Goal: Task Accomplishment & Management: Manage account settings

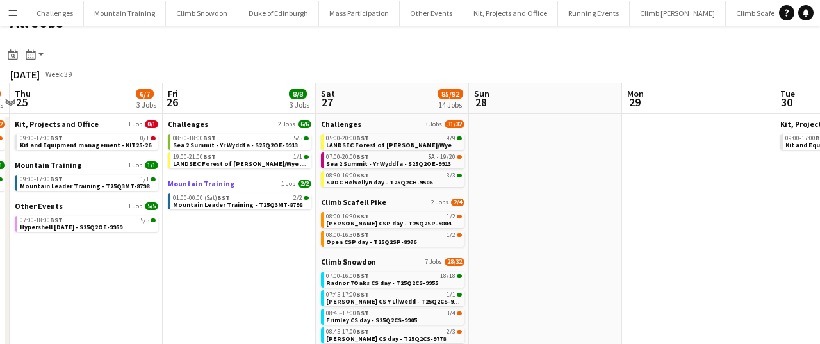
scroll to position [0, 288]
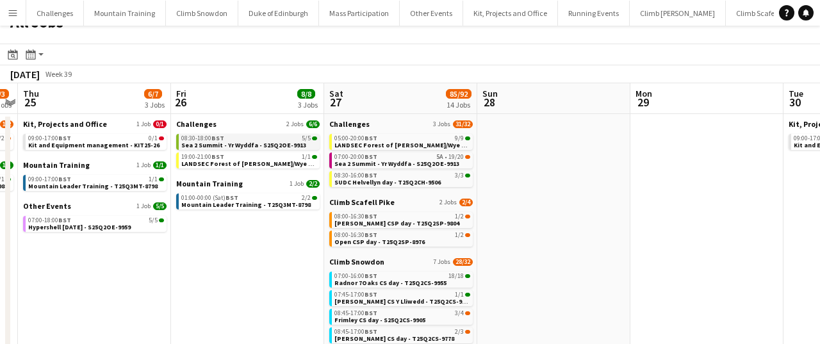
click at [249, 143] on span "Sea 2 Summit - Yr Wyddfa - S25Q2OE-9913" at bounding box center [243, 145] width 125 height 8
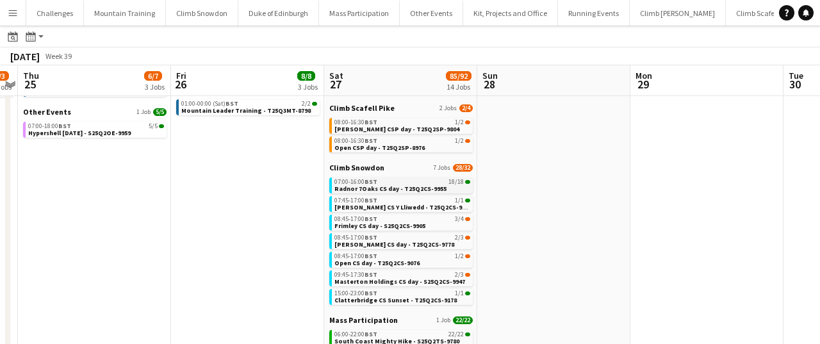
click at [401, 192] on span "Radnor 7Oaks CS day - T25Q2CS-9955" at bounding box center [390, 189] width 112 height 8
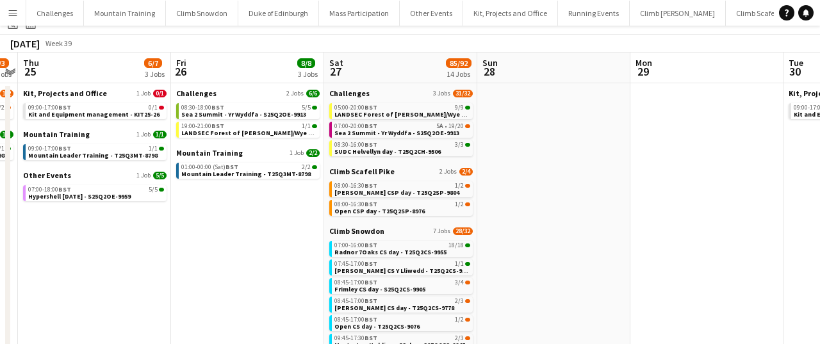
scroll to position [0, 0]
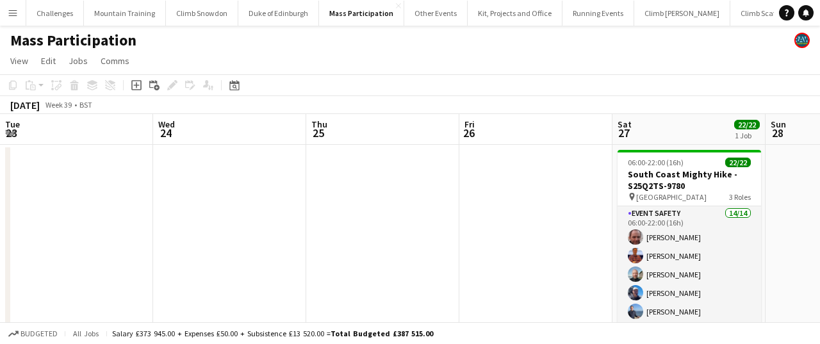
scroll to position [0, 441]
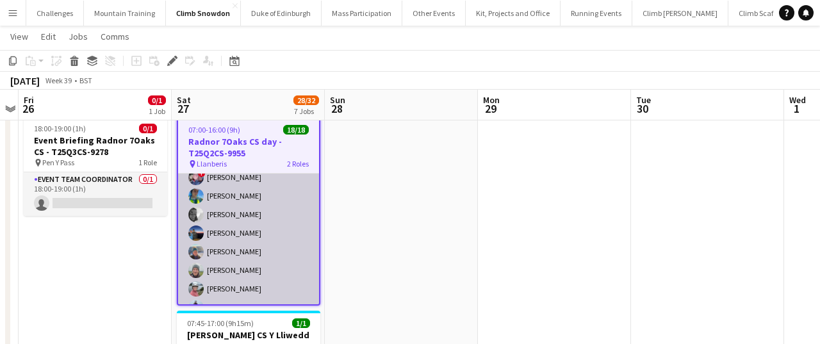
scroll to position [126, 0]
click at [299, 195] on app-card-role "Mountain Leader 17/17 07:00-16:00 (9h) Alec Reece craig holsgrove Clive Woosnam…" at bounding box center [248, 262] width 141 height 341
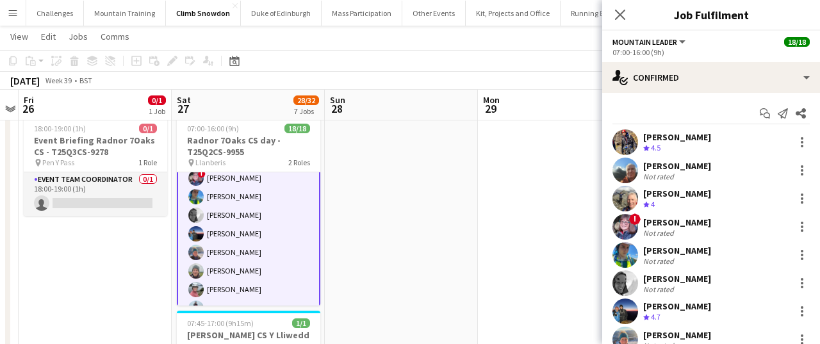
scroll to position [127, 0]
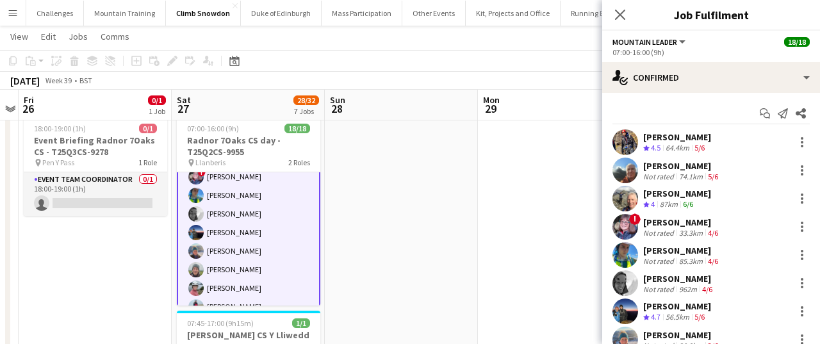
click at [682, 140] on div "Alec Reece" at bounding box center [677, 137] width 68 height 12
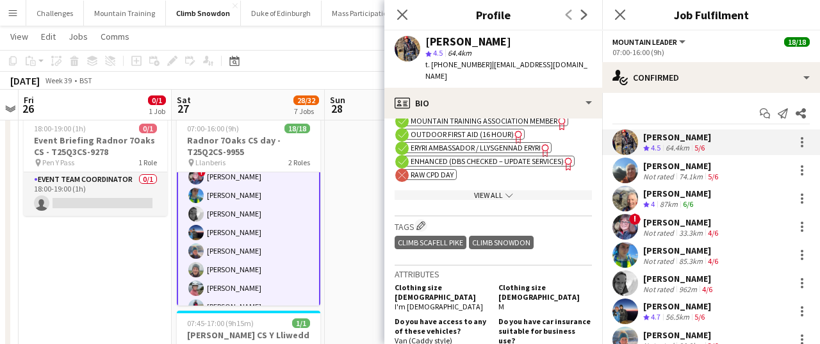
scroll to position [523, 0]
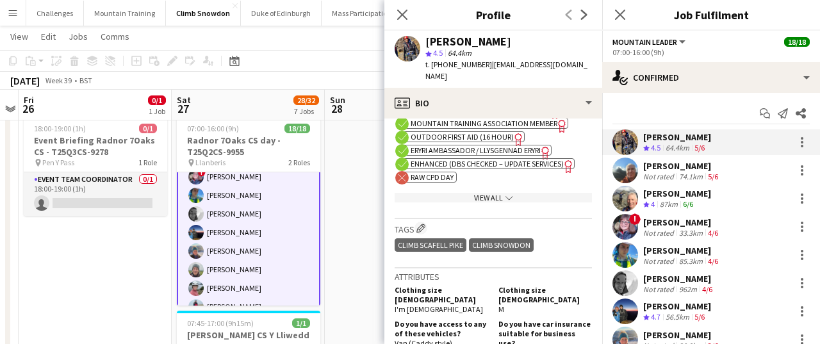
click at [672, 197] on div "Clive Woosnam" at bounding box center [677, 194] width 68 height 12
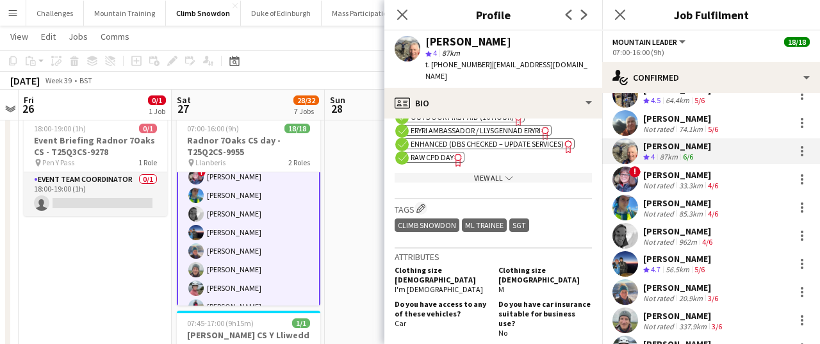
scroll to position [49, 0]
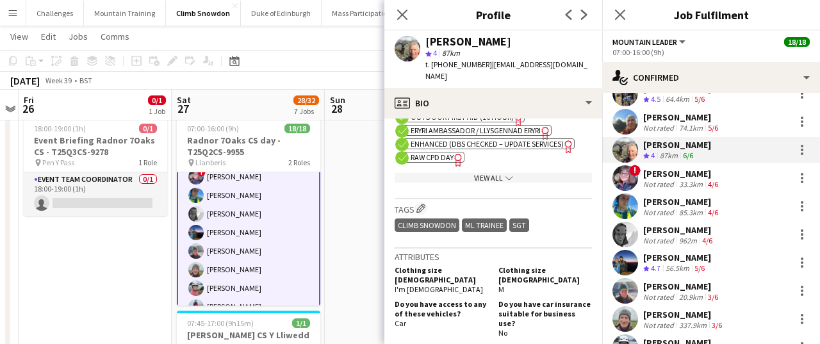
click at [670, 258] on div "Paul Newell" at bounding box center [677, 258] width 68 height 12
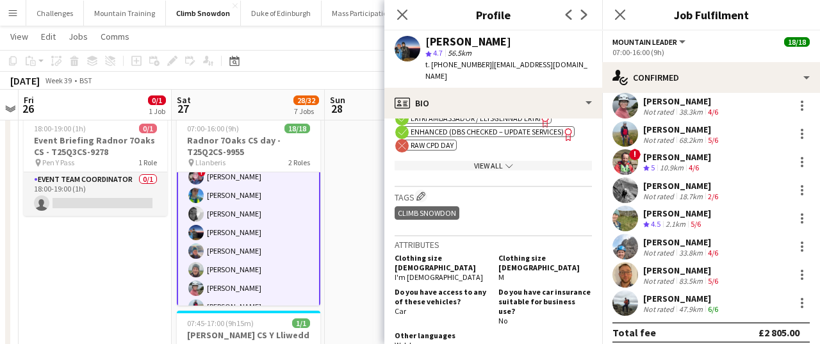
scroll to position [299, 0]
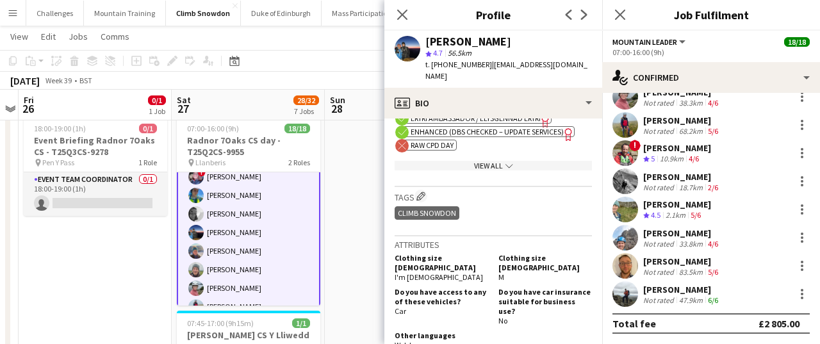
click at [682, 210] on div "2.1km" at bounding box center [675, 215] width 25 height 11
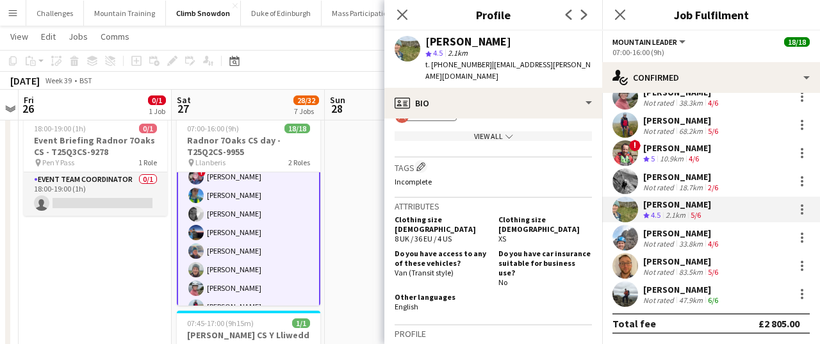
scroll to position [603, 0]
click at [688, 154] on div "4/6" at bounding box center [693, 159] width 15 height 11
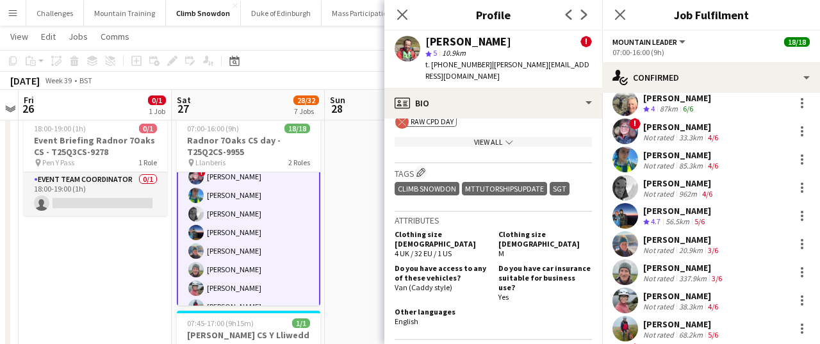
scroll to position [92, 0]
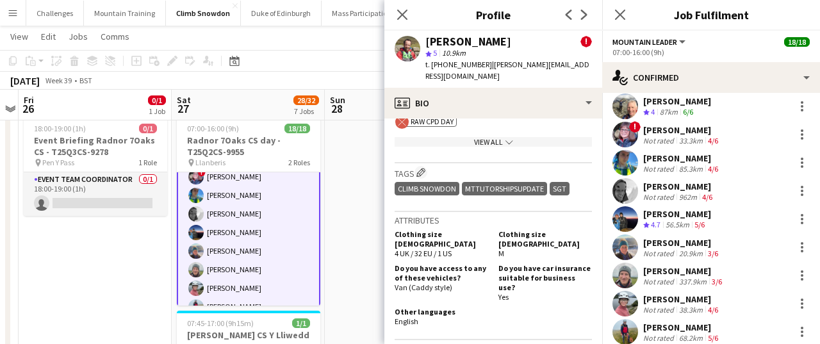
click at [668, 193] on div "Not rated" at bounding box center [659, 197] width 33 height 10
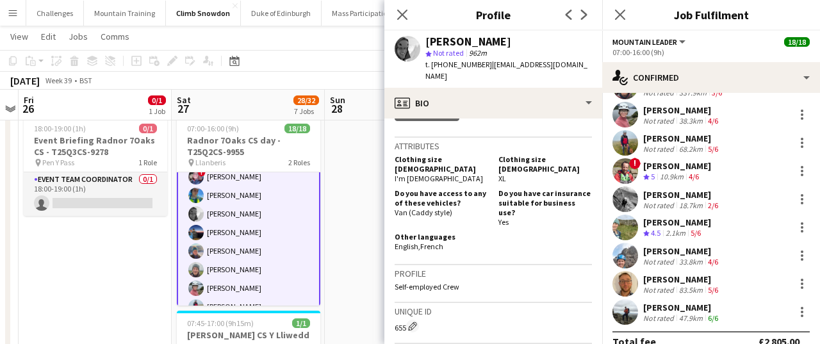
scroll to position [299, 0]
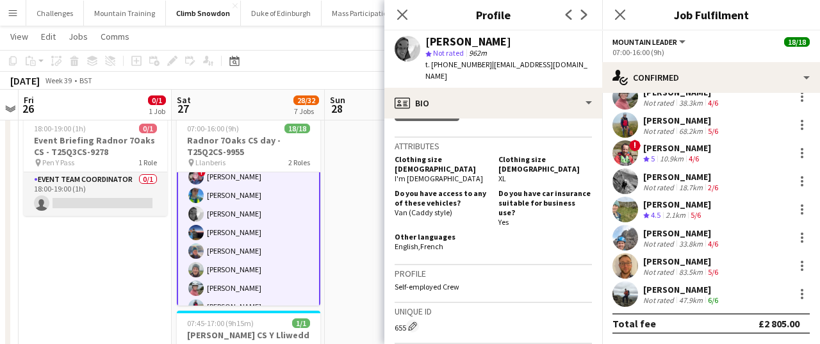
click at [666, 294] on div "Keith Hulse" at bounding box center [682, 290] width 78 height 12
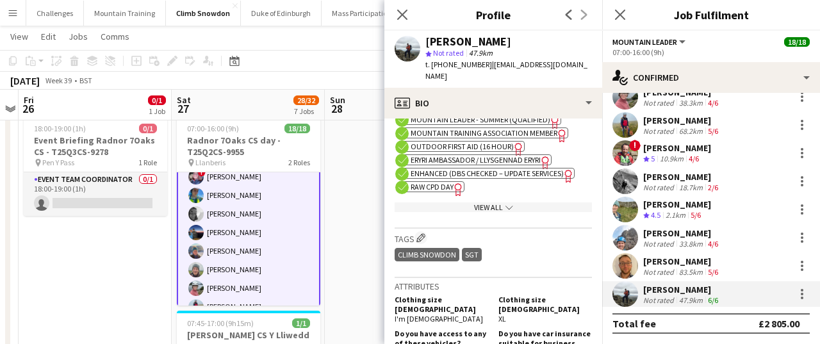
scroll to position [498, 0]
